Goal: Task Accomplishment & Management: Manage account settings

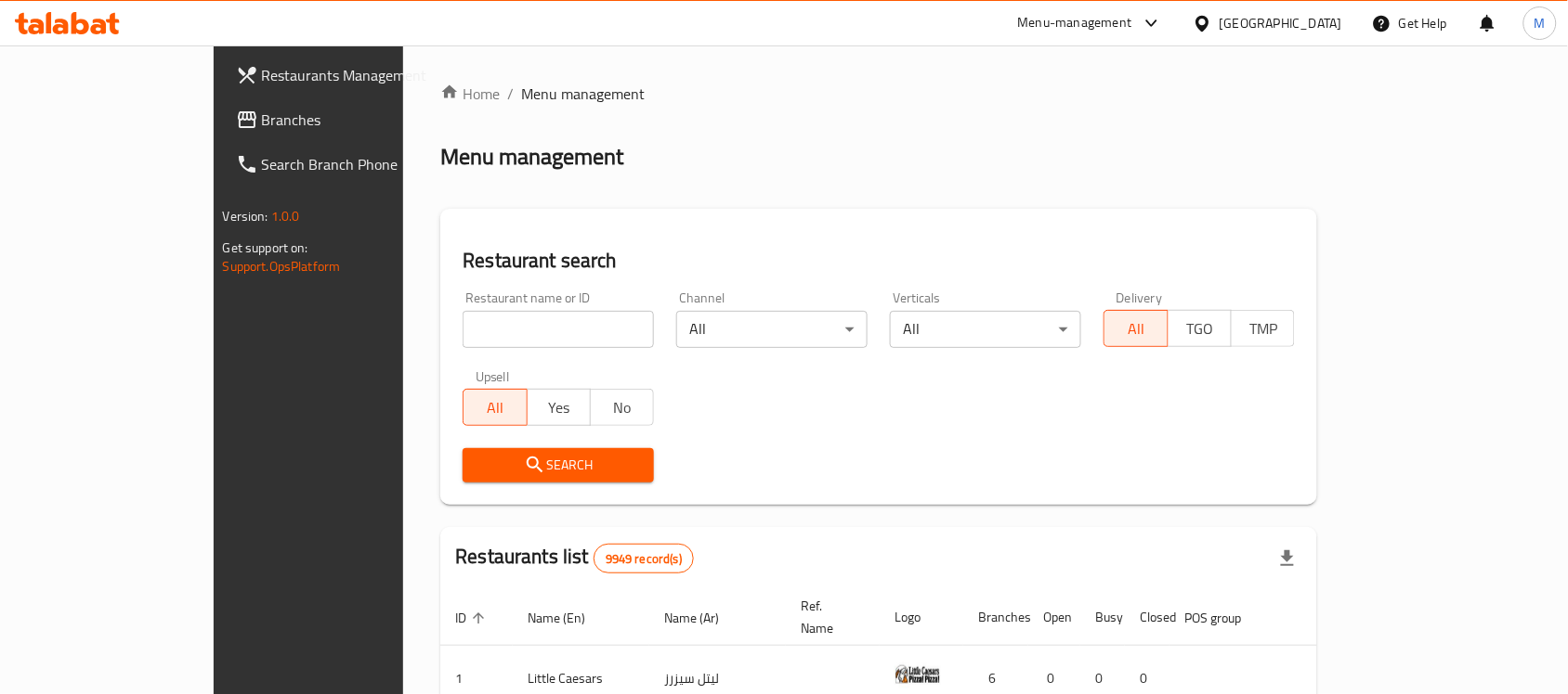
click at [1319, 28] on div "Kuwait" at bounding box center [1280, 23] width 122 height 21
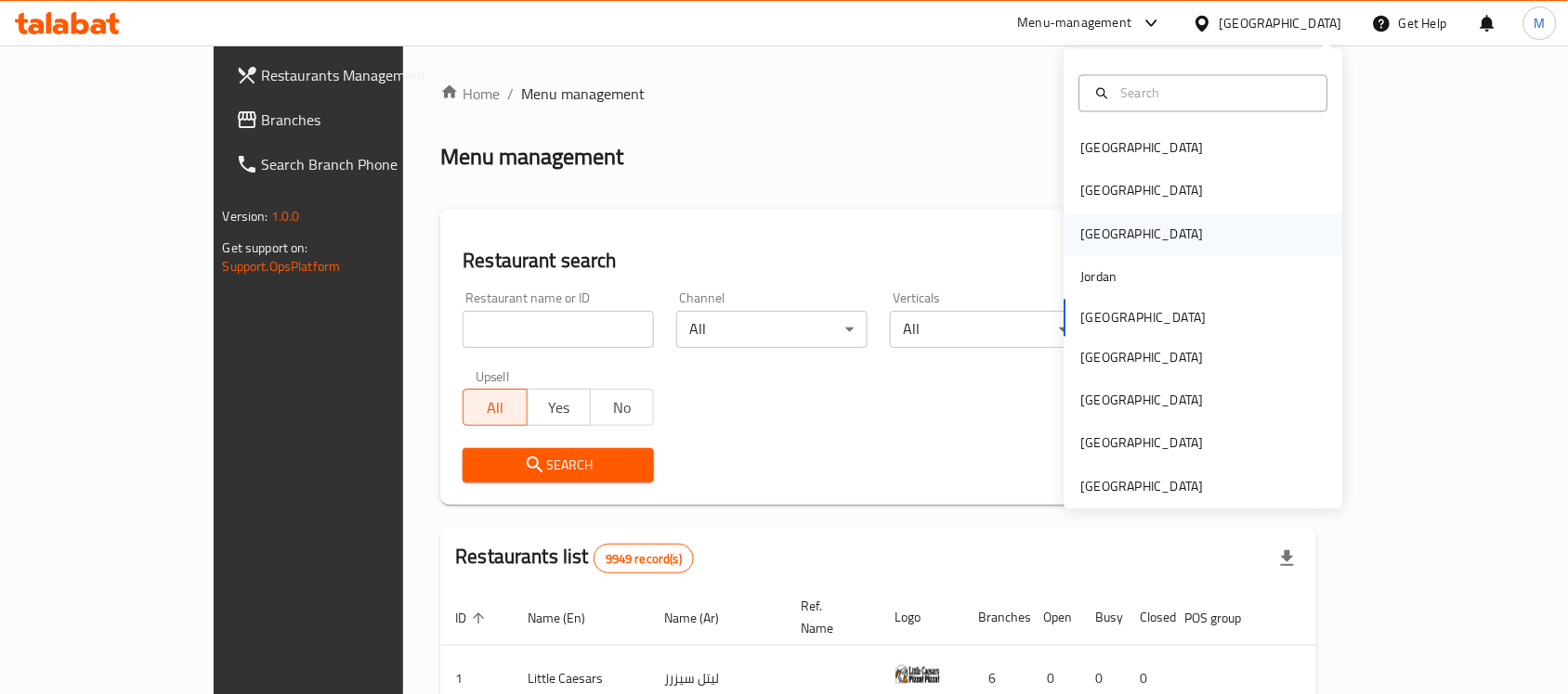
scroll to position [9, 0]
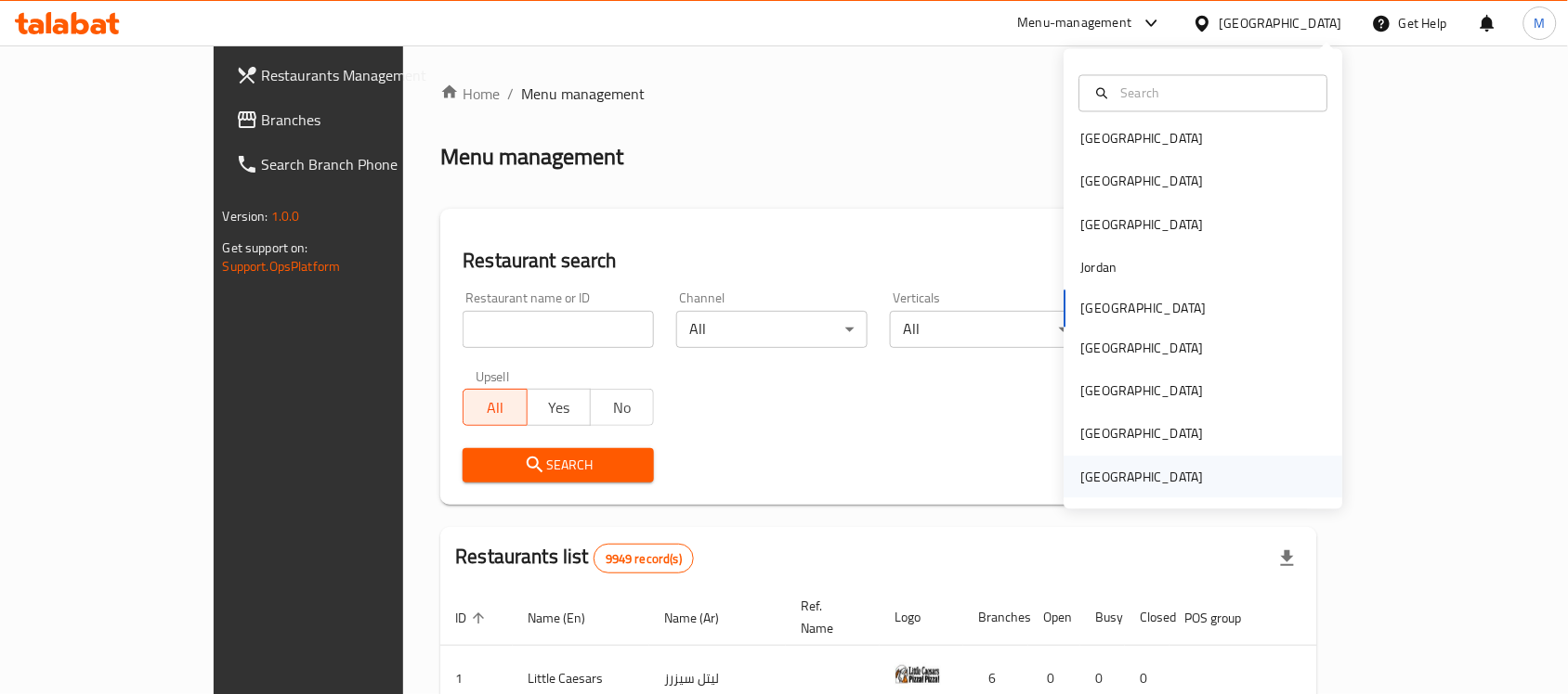
click at [1110, 483] on div "[GEOGRAPHIC_DATA]" at bounding box center [1143, 476] width 122 height 21
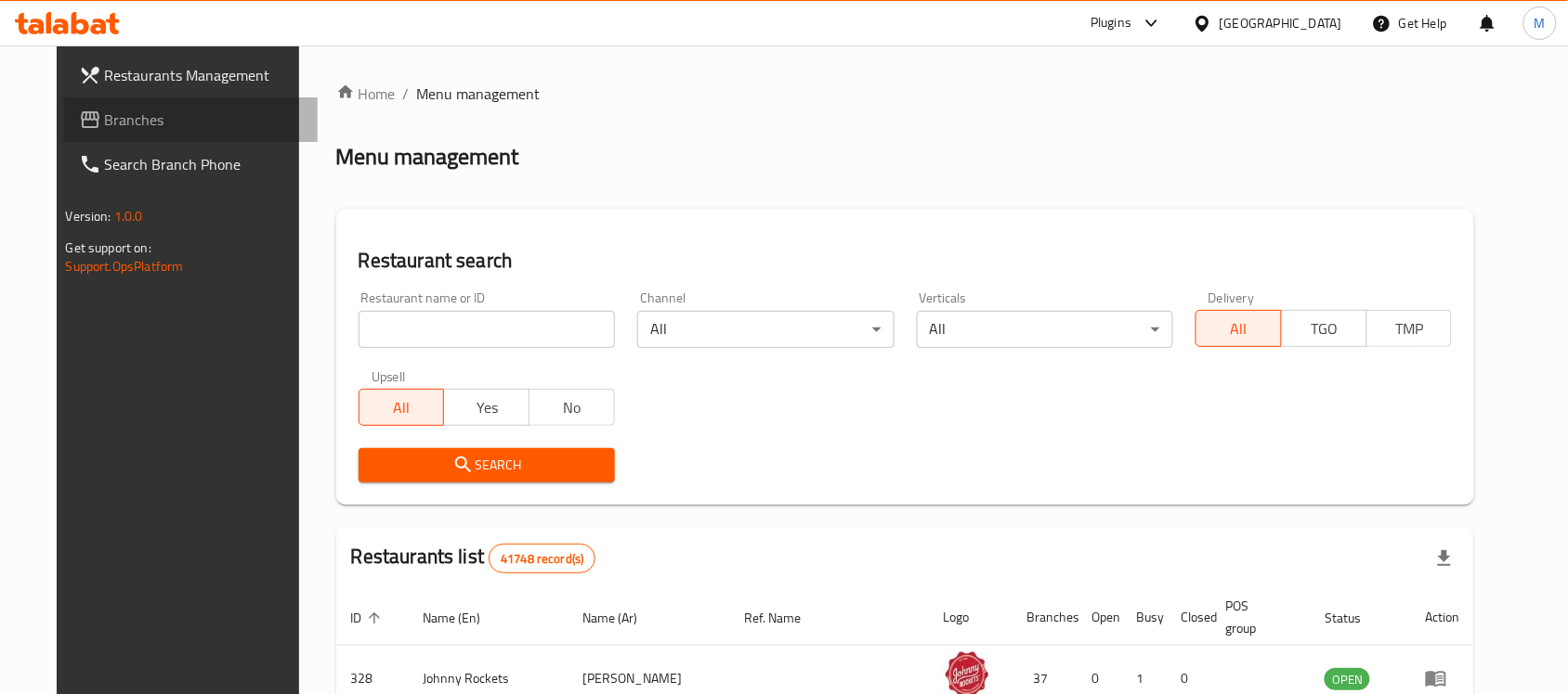
click at [105, 125] on span "Branches" at bounding box center [205, 119] width 199 height 23
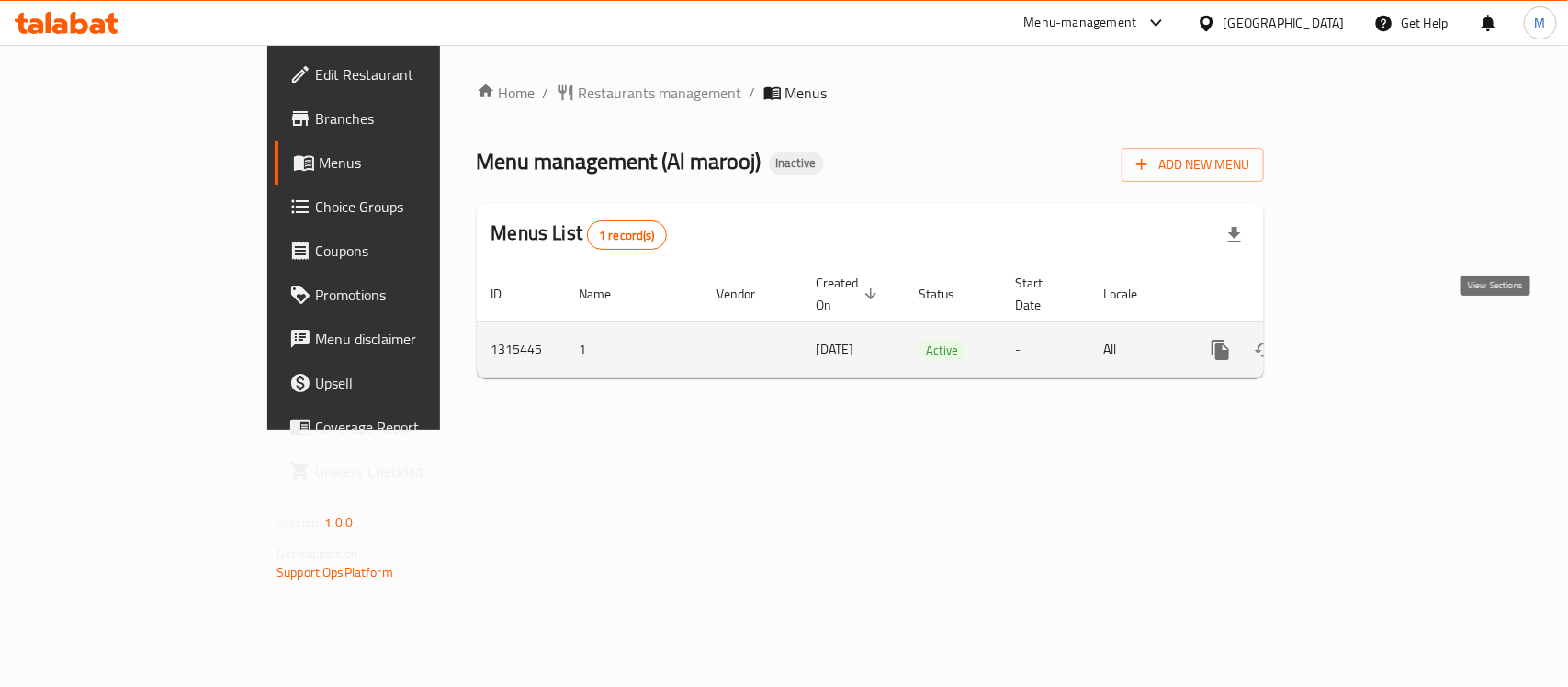
click at [1363, 339] on icon "enhanced table" at bounding box center [1353, 350] width 22 height 22
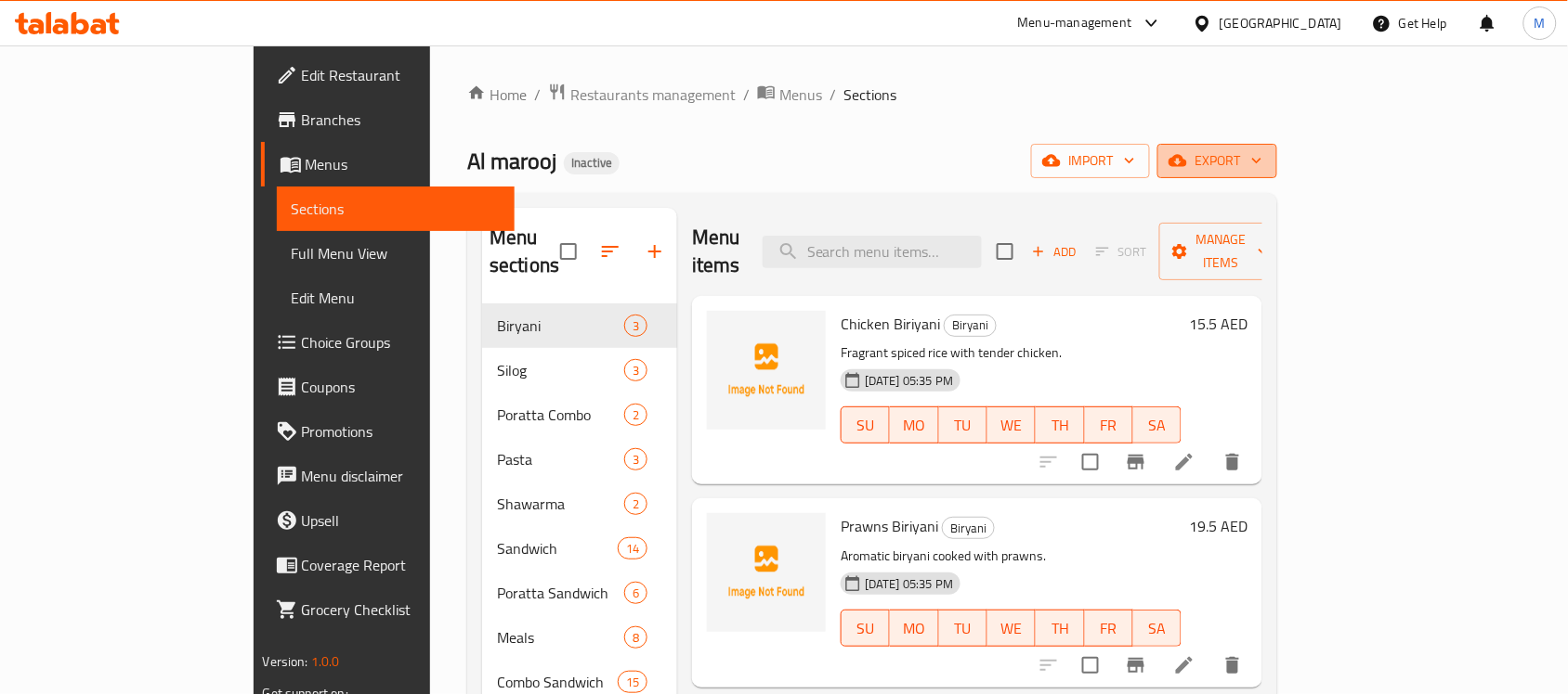
click at [1263, 163] on span "export" at bounding box center [1216, 161] width 90 height 24
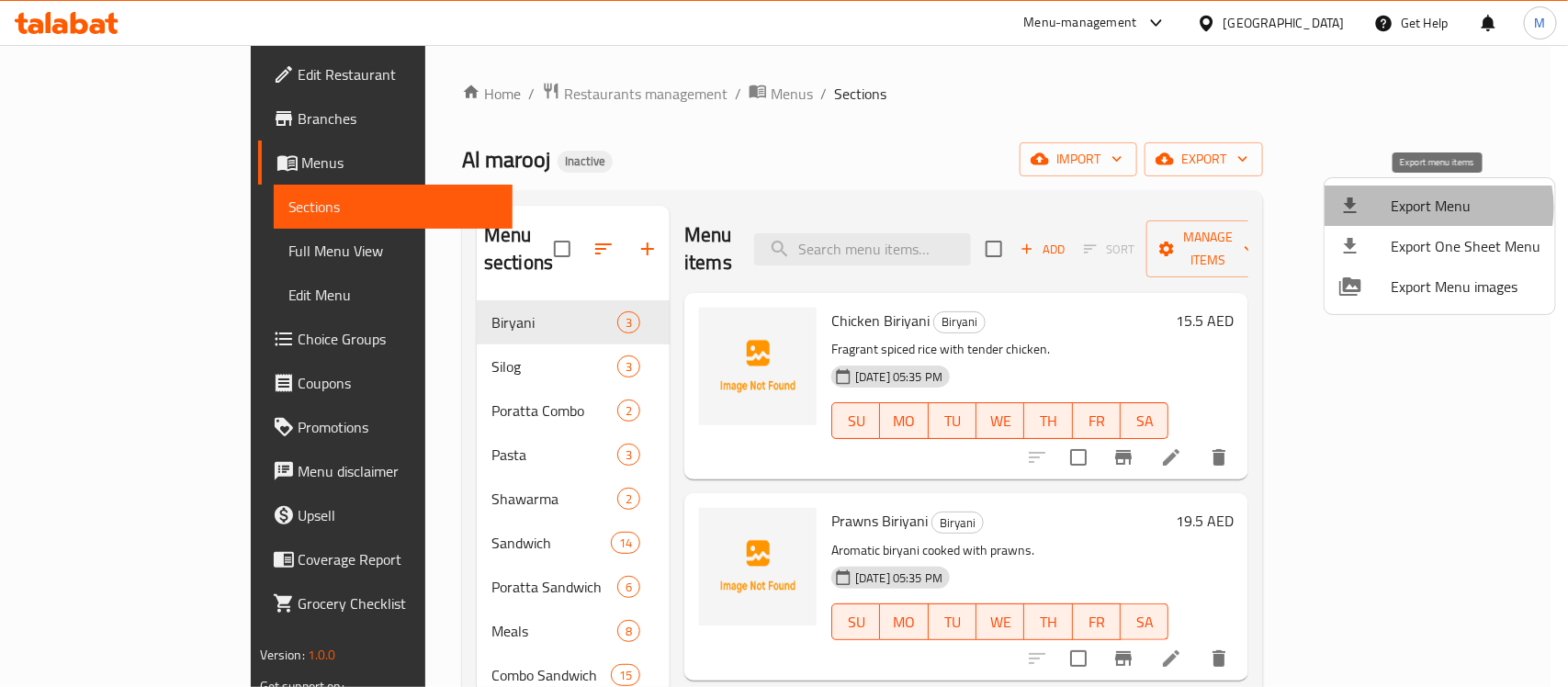
click at [1428, 208] on span "Export Menu" at bounding box center [1466, 206] width 150 height 22
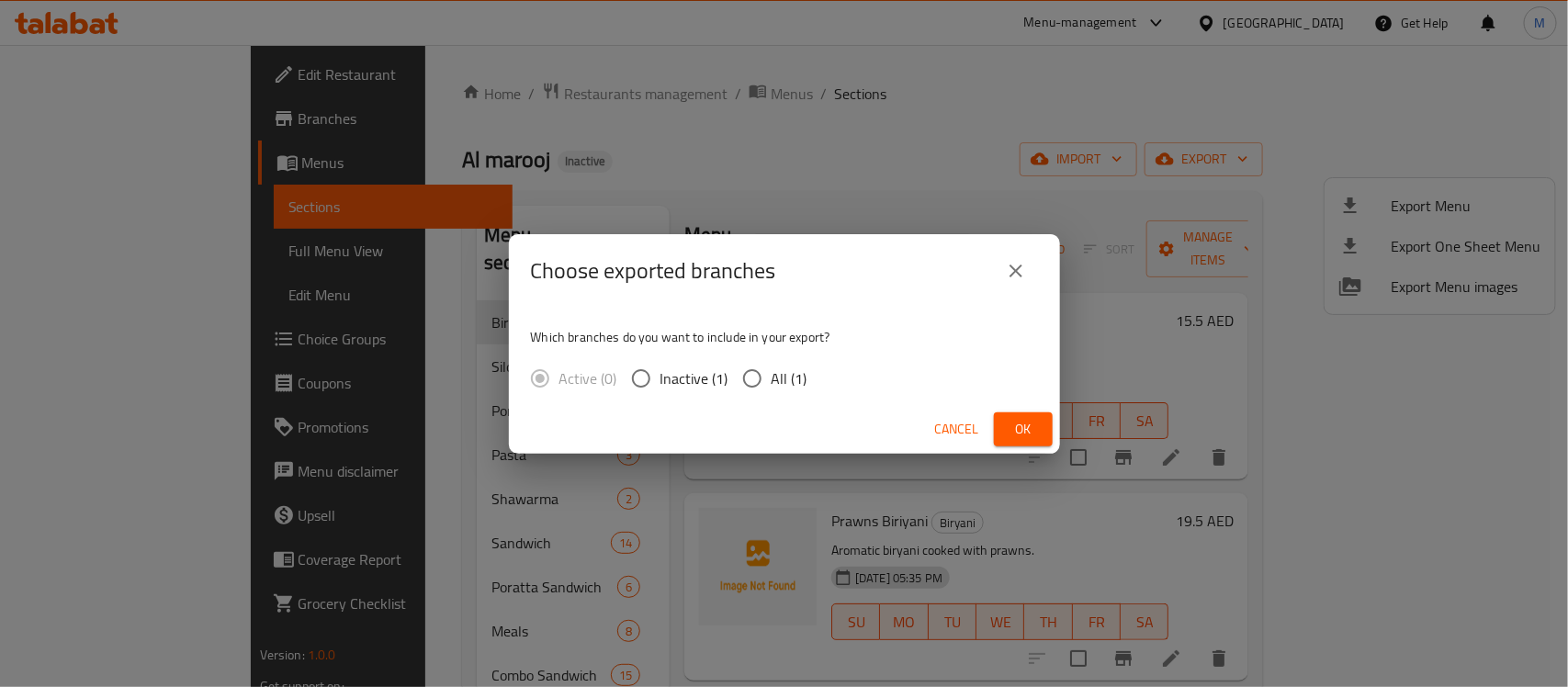
click at [771, 382] on span "All (1)" at bounding box center [789, 378] width 36 height 22
click at [771, 382] on input "All (1)" at bounding box center [753, 379] width 39 height 39
radio input "true"
click at [1031, 430] on span "Ok" at bounding box center [1023, 430] width 29 height 23
